Goal: Task Accomplishment & Management: Use online tool/utility

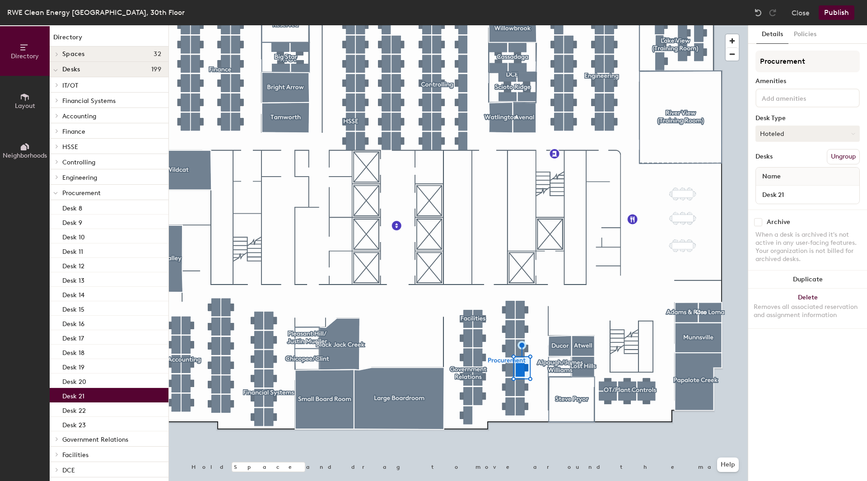
click at [813, 132] on button "Hoteled" at bounding box center [808, 134] width 104 height 16
click at [796, 162] on div "Assigned" at bounding box center [801, 162] width 90 height 14
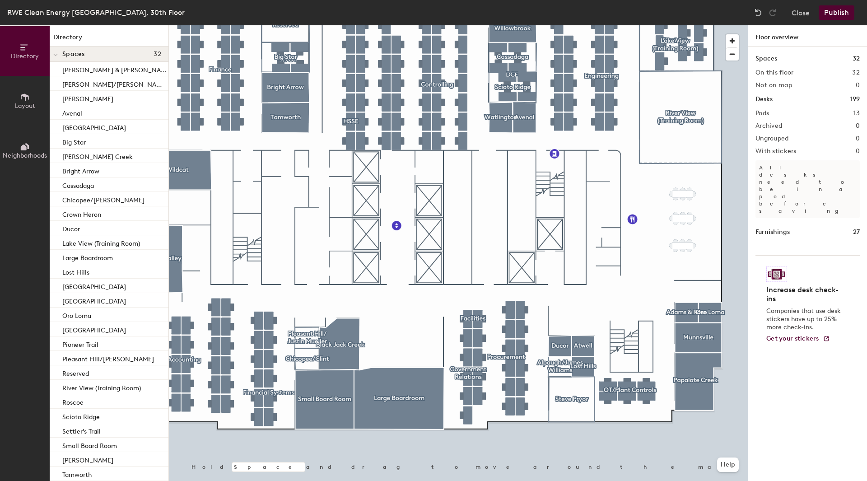
click at [842, 19] on button "Publish" at bounding box center [837, 12] width 36 height 14
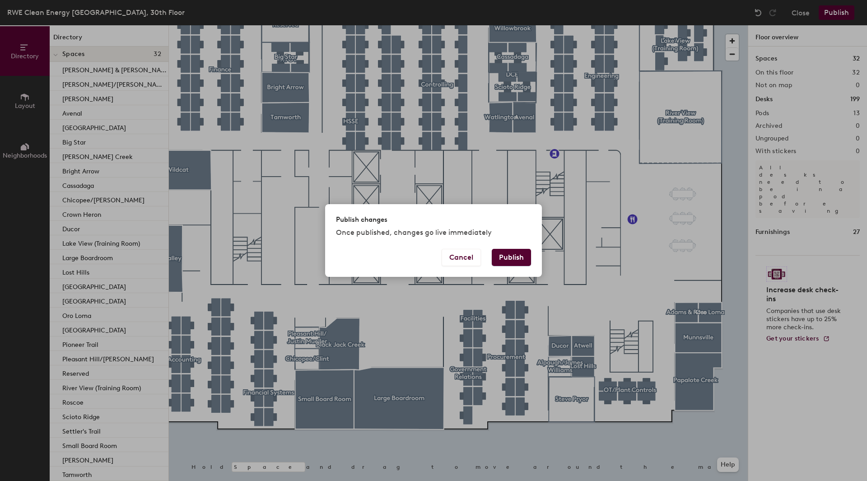
click at [505, 255] on button "Publish" at bounding box center [511, 257] width 39 height 17
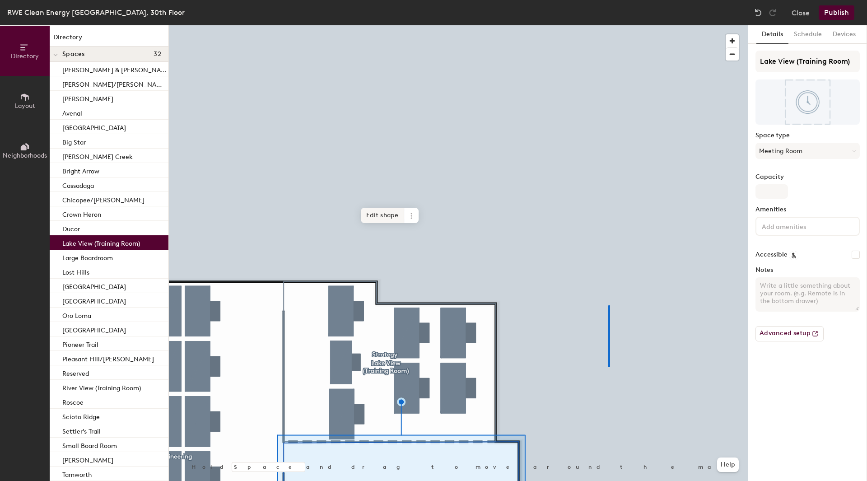
click at [610, 25] on div at bounding box center [458, 25] width 579 height 0
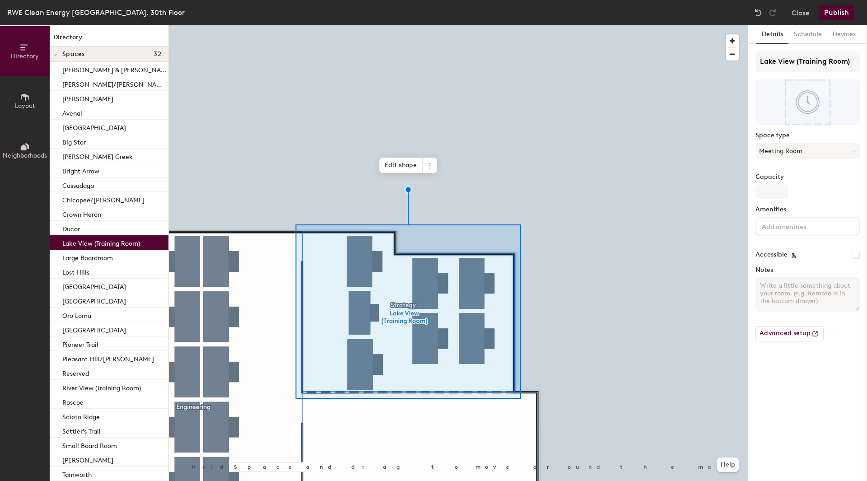
click at [261, 25] on div at bounding box center [458, 25] width 579 height 0
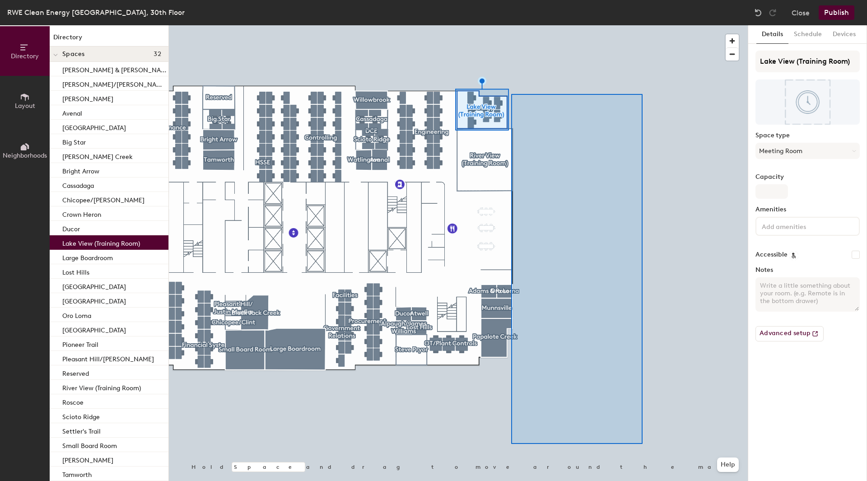
click at [645, 25] on div at bounding box center [458, 25] width 579 height 0
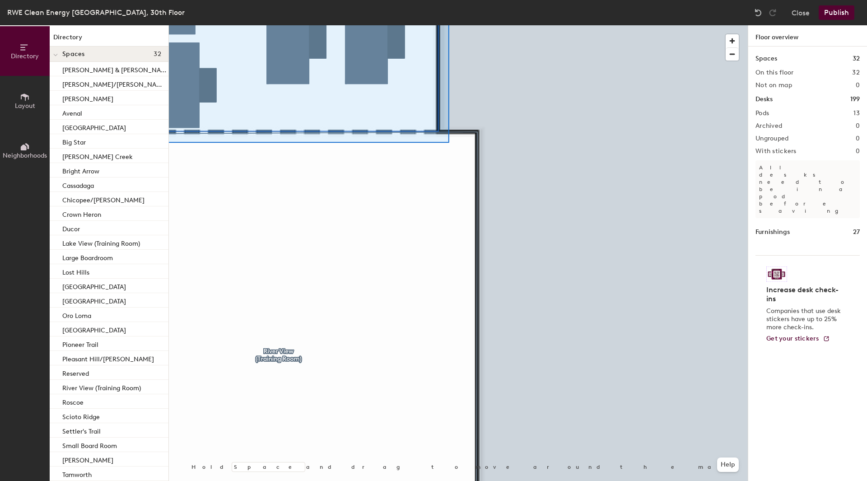
click at [565, 250] on div at bounding box center [578, 268] width 134 height 348
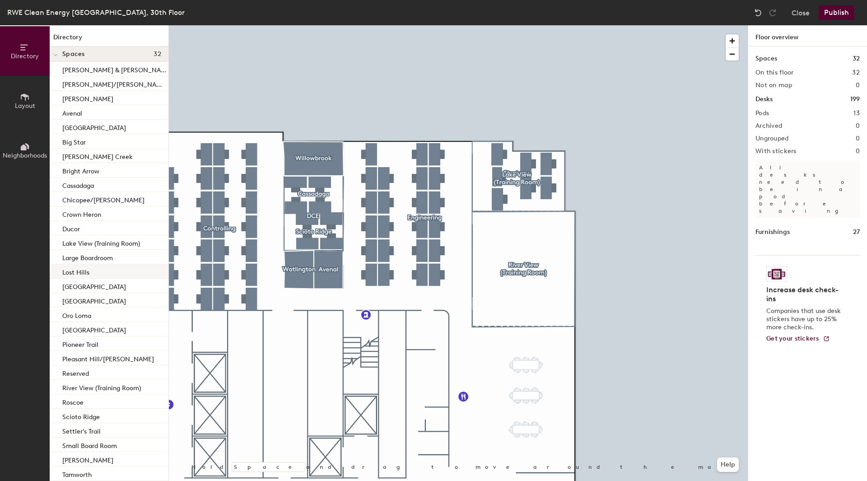
click at [83, 271] on div "Directory Layout Neighborhoods Directory Spaces 32 [PERSON_NAME] & [PERSON_NAME…" at bounding box center [433, 253] width 867 height 456
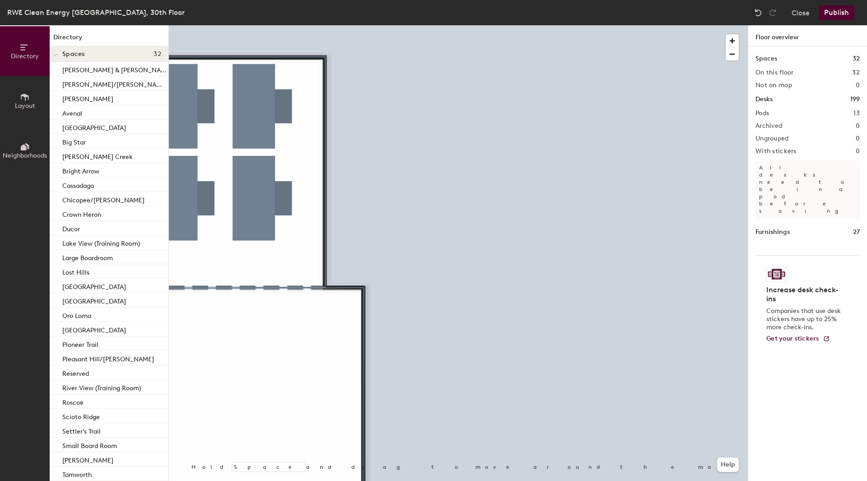
click at [493, 25] on div at bounding box center [458, 25] width 579 height 0
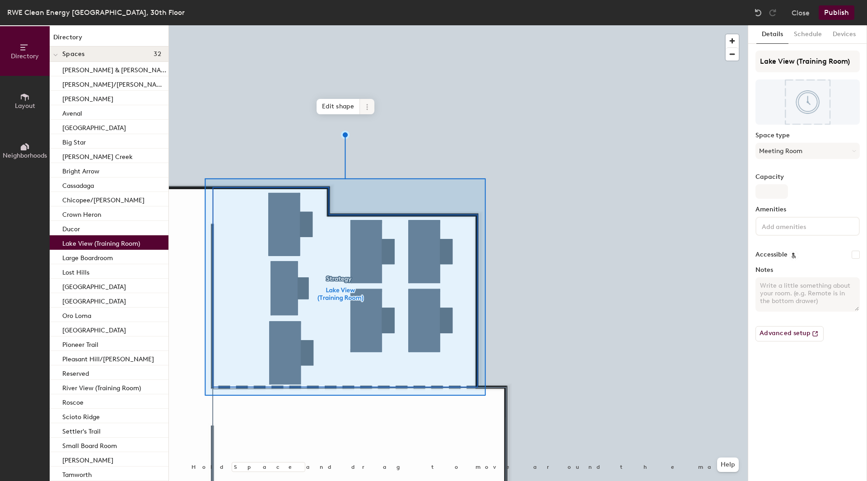
click at [371, 108] on span at bounding box center [367, 106] width 14 height 15
click at [383, 126] on span "Remove from map" at bounding box center [400, 127] width 80 height 15
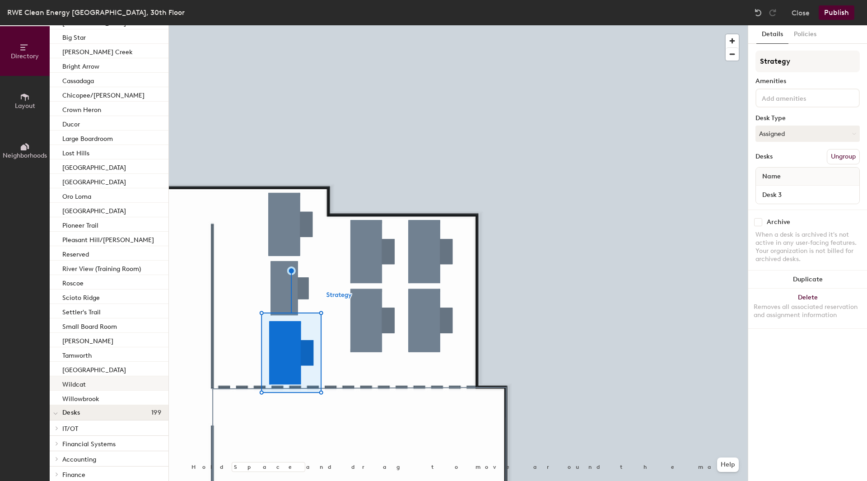
scroll to position [90, 0]
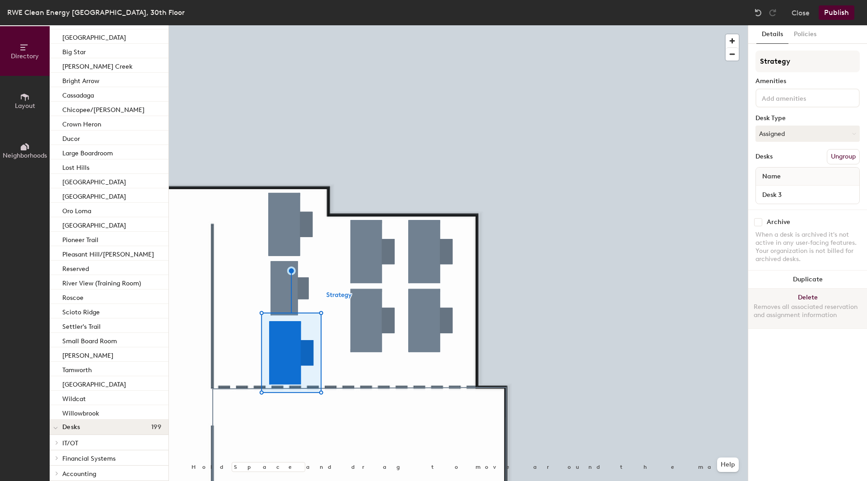
click at [801, 297] on button "Delete Removes all associated reservation and assignment information" at bounding box center [807, 309] width 119 height 40
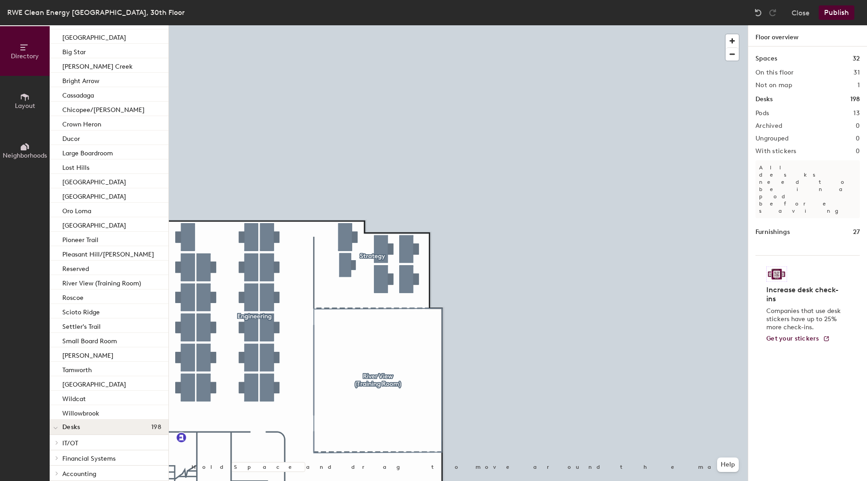
click at [487, 25] on div at bounding box center [458, 25] width 579 height 0
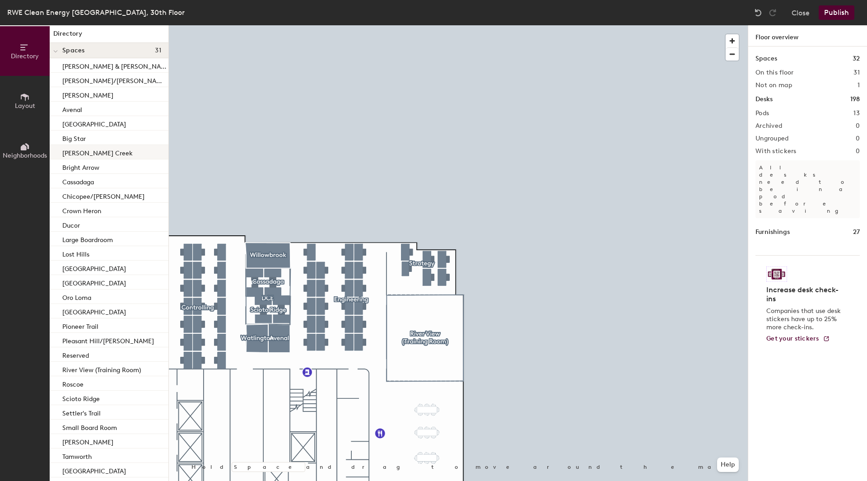
scroll to position [0, 0]
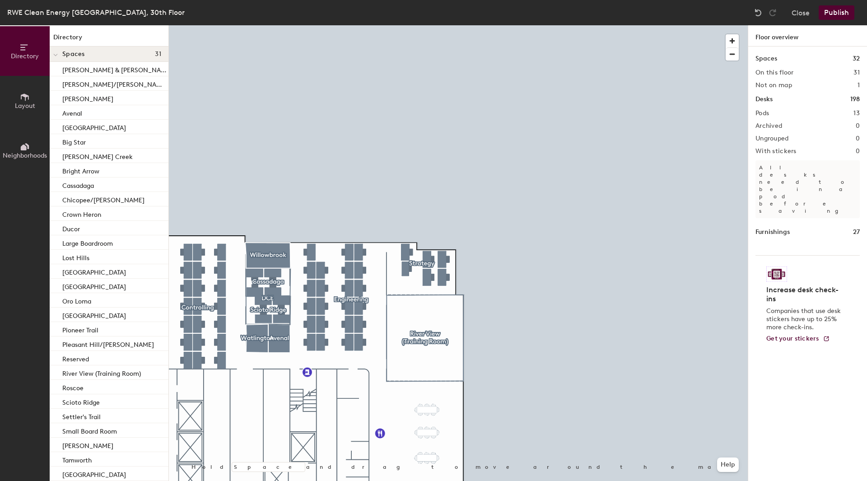
click at [55, 56] on icon at bounding box center [55, 55] width 5 height 4
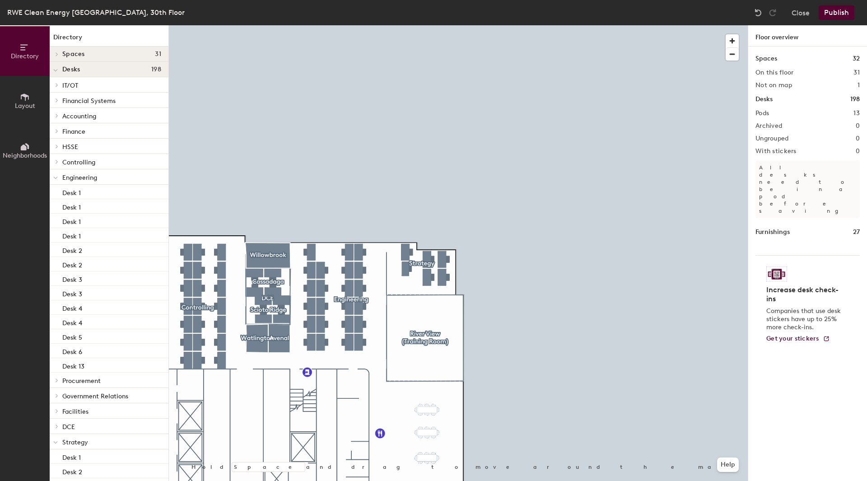
click at [55, 56] on icon at bounding box center [57, 54] width 4 height 5
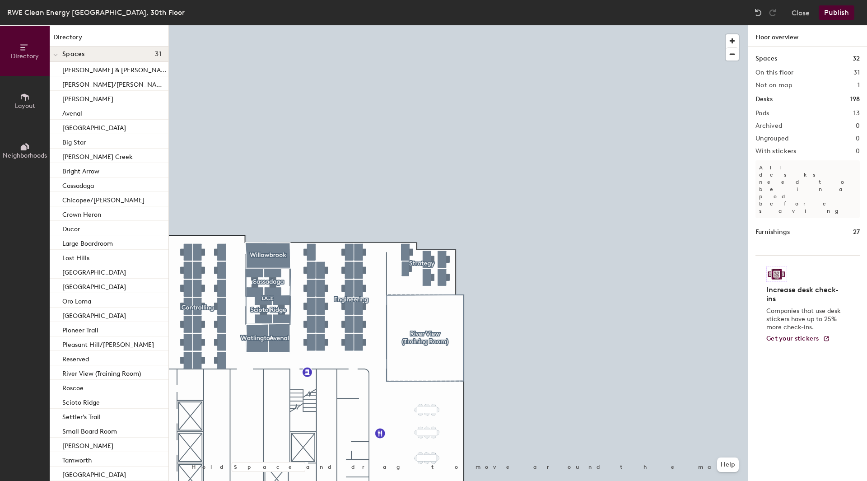
click at [55, 56] on icon at bounding box center [55, 55] width 5 height 4
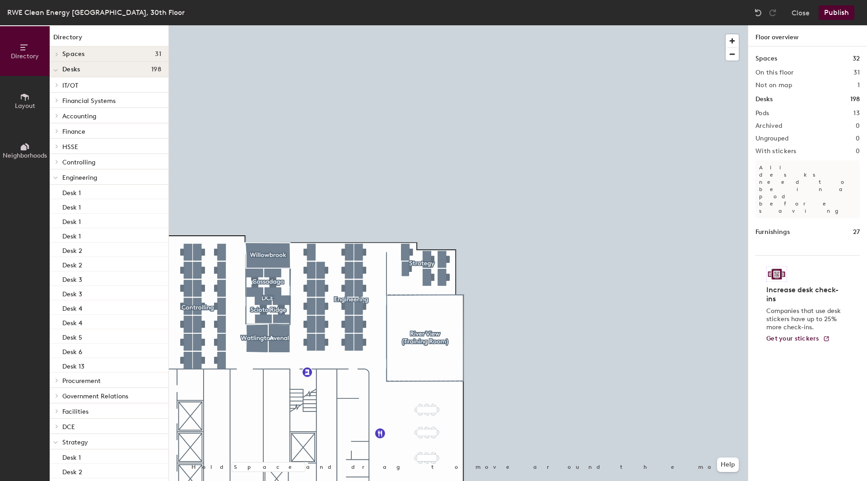
click at [56, 69] on span at bounding box center [55, 70] width 5 height 8
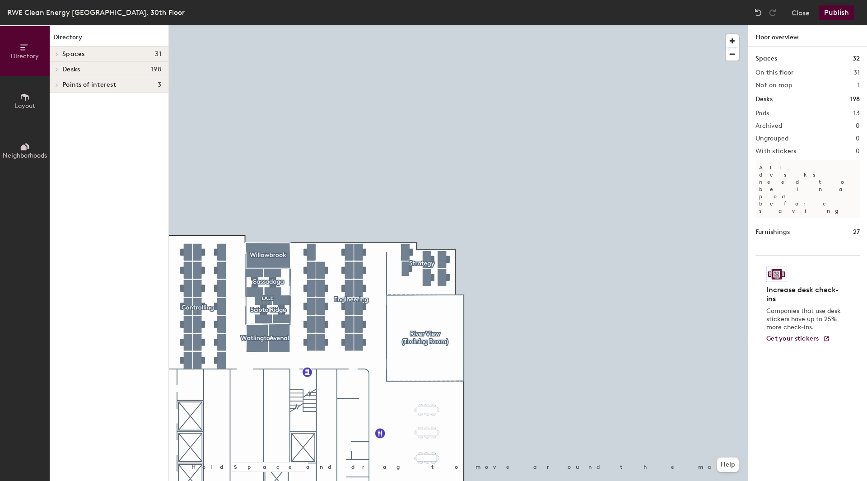
click at [838, 9] on button "Publish" at bounding box center [837, 12] width 36 height 14
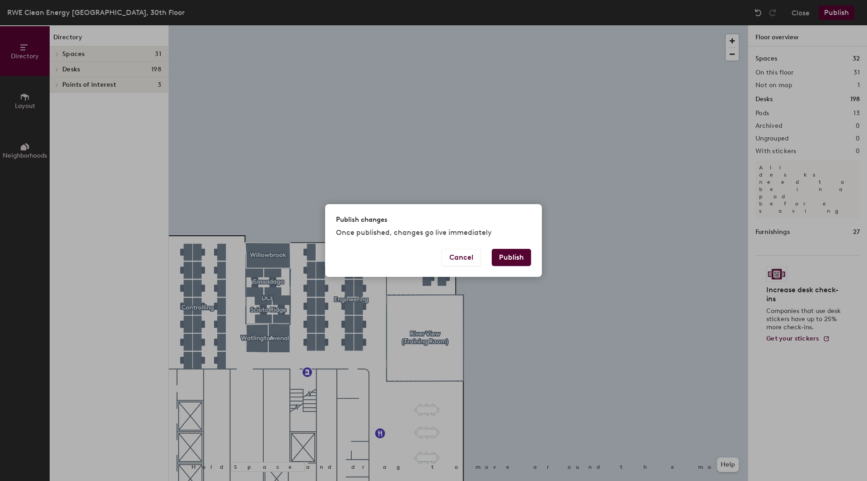
click at [500, 260] on button "Publish" at bounding box center [511, 257] width 39 height 17
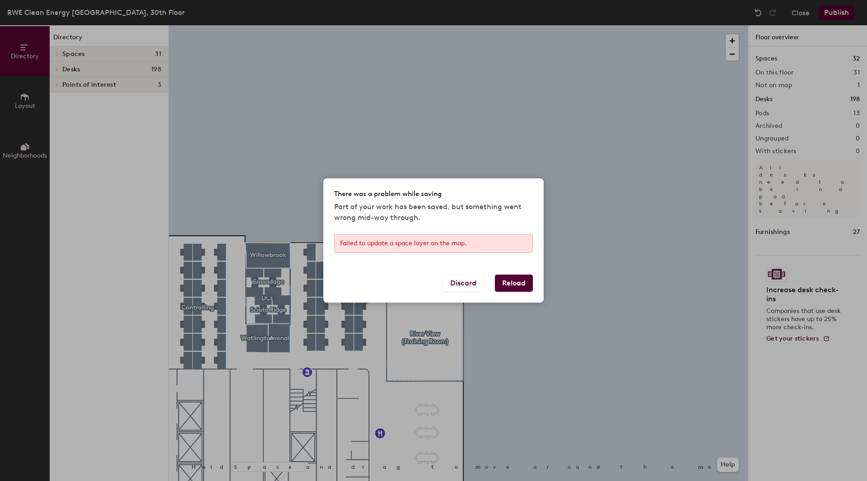
click at [506, 287] on button "Reload" at bounding box center [514, 283] width 38 height 17
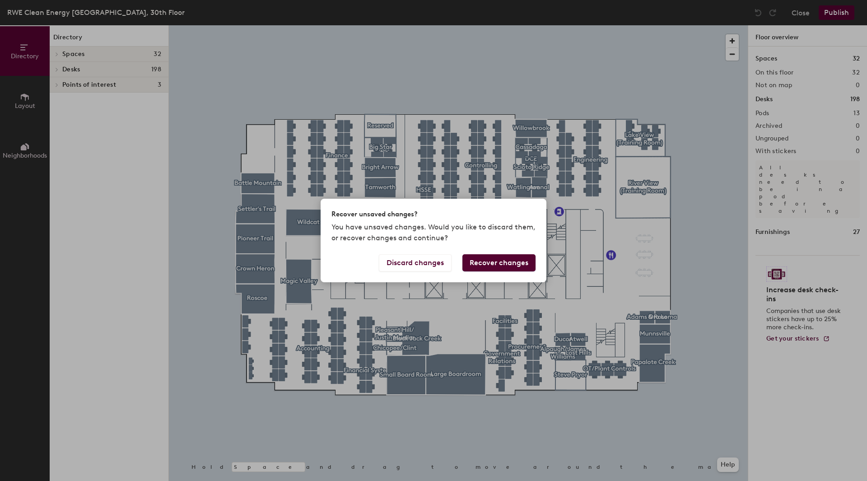
click at [513, 261] on button "Recover changes" at bounding box center [499, 262] width 73 height 17
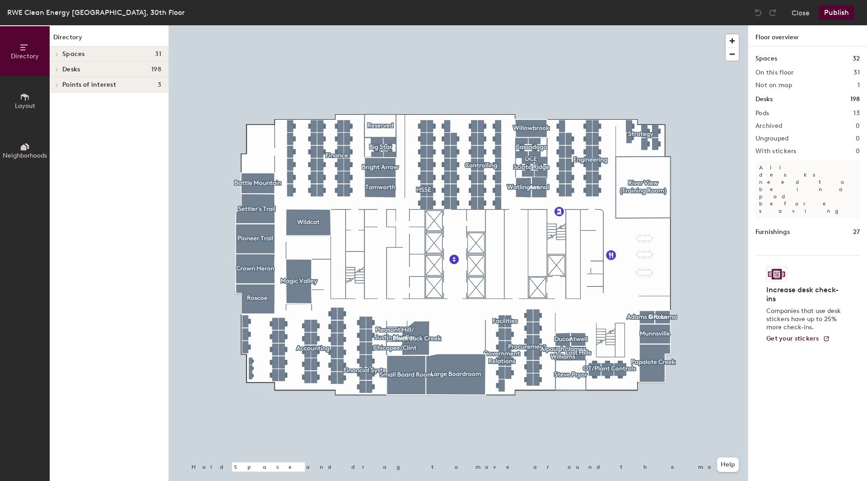
click at [834, 20] on div "RWE Clean Energy Chicago, 30th Floor Close Publish" at bounding box center [433, 12] width 867 height 25
click at [835, 14] on button "Publish" at bounding box center [837, 12] width 36 height 14
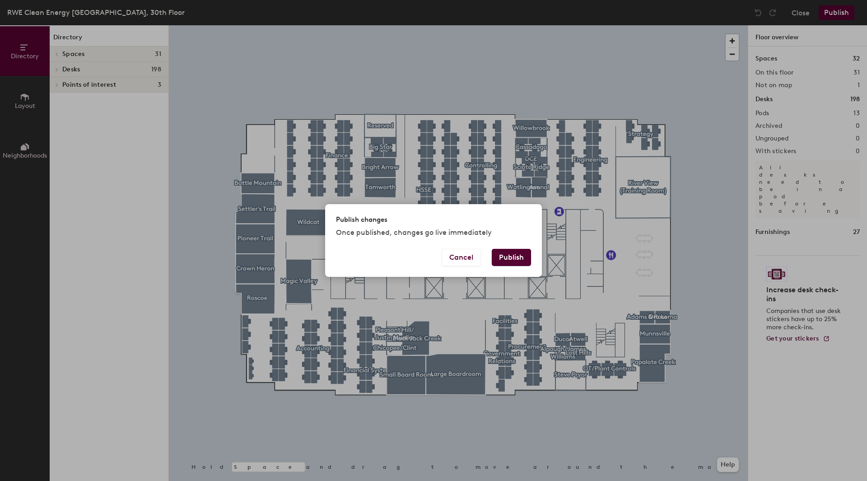
click at [506, 261] on button "Publish" at bounding box center [511, 257] width 39 height 17
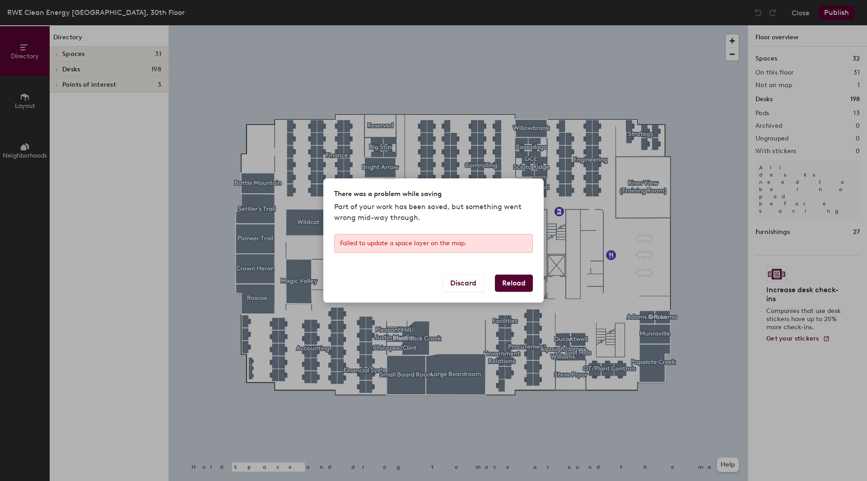
click at [515, 282] on button "Reload" at bounding box center [514, 283] width 38 height 17
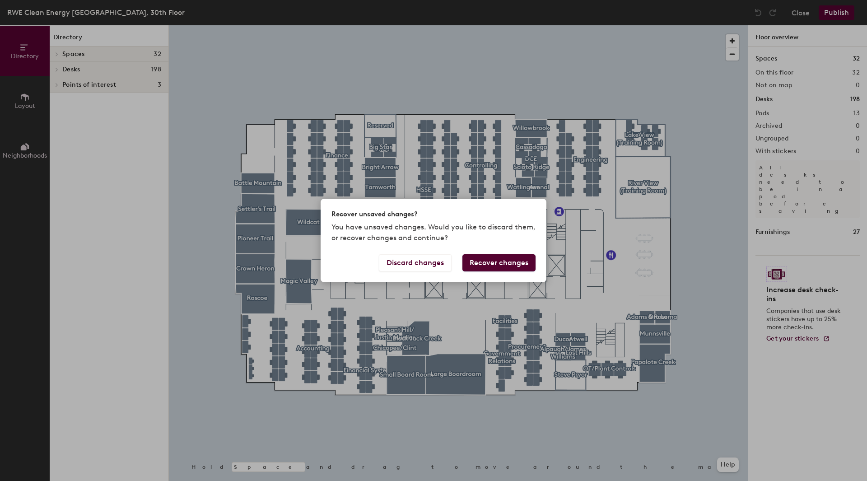
click at [504, 263] on button "Recover changes" at bounding box center [499, 262] width 73 height 17
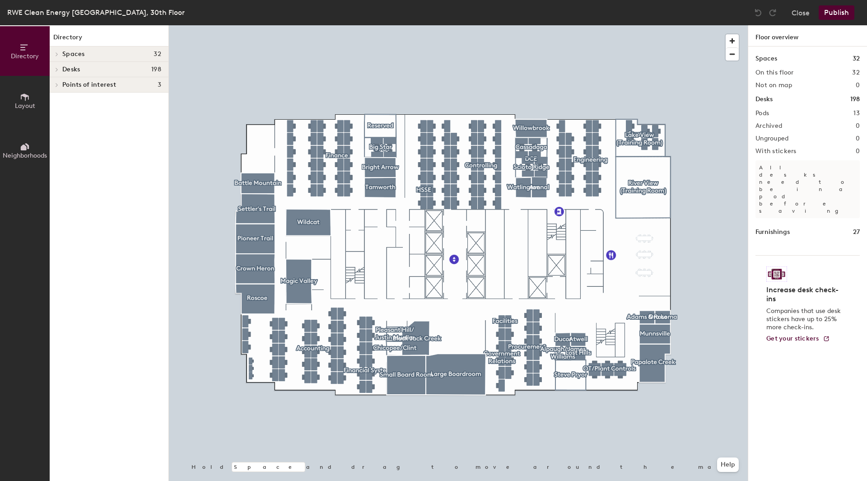
click at [838, 10] on button "Publish" at bounding box center [837, 12] width 36 height 14
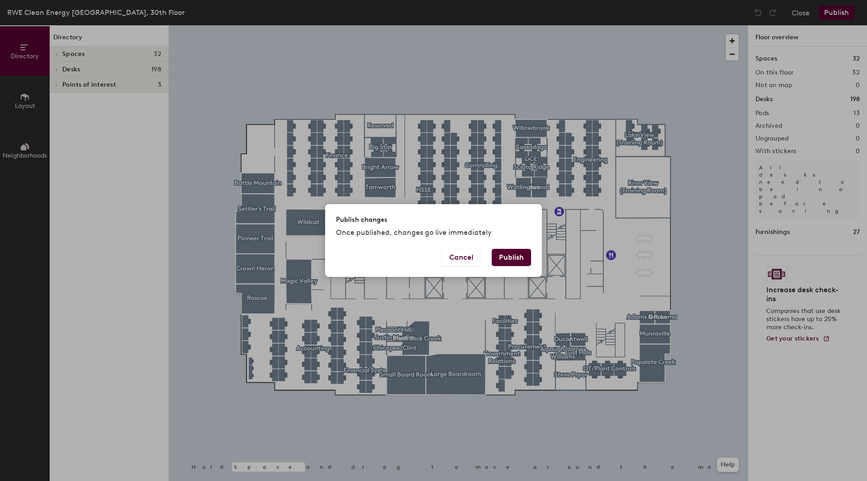
click at [518, 258] on button "Publish" at bounding box center [511, 257] width 39 height 17
